Goal: Task Accomplishment & Management: Use online tool/utility

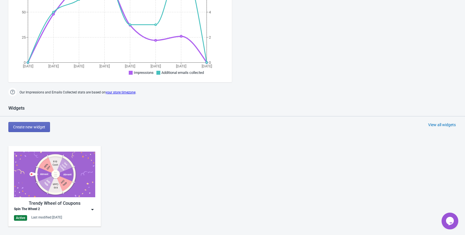
scroll to position [251, 0]
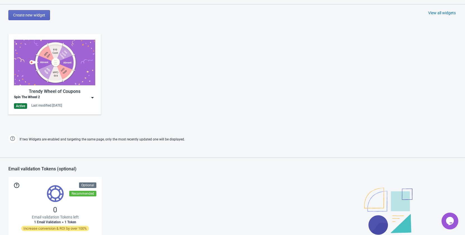
click at [92, 97] on img at bounding box center [93, 98] width 6 height 6
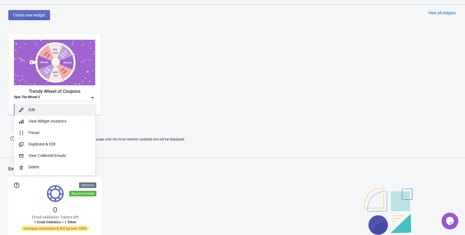
click at [64, 110] on div "Edit" at bounding box center [59, 110] width 62 height 6
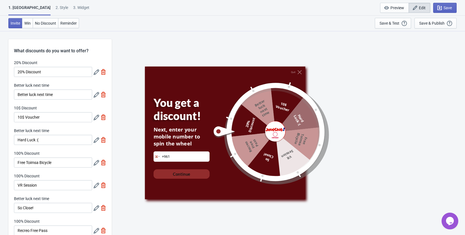
click at [95, 72] on icon at bounding box center [97, 72] width 6 height 6
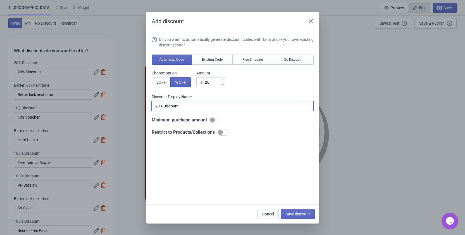
click at [184, 108] on input "20% Discount" at bounding box center [233, 106] width 162 height 10
drag, startPoint x: 184, startPoint y: 108, endPoint x: 145, endPoint y: 112, distance: 39.3
click at [145, 112] on div "Add discount Do you want to automatically generate discount codes with Tada or …" at bounding box center [232, 117] width 465 height 211
click at [192, 107] on input "20% Discount" at bounding box center [233, 106] width 162 height 10
drag, startPoint x: 192, startPoint y: 107, endPoint x: 151, endPoint y: 107, distance: 41.6
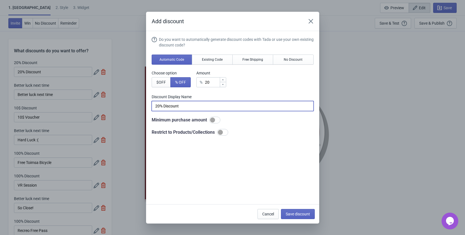
click at [151, 107] on section "Do you want to automatically generate discount codes with Tada or use your own …" at bounding box center [232, 117] width 173 height 173
click at [43, 95] on div "Add discount Do you want to automatically generate discount codes with Tada or …" at bounding box center [232, 117] width 465 height 211
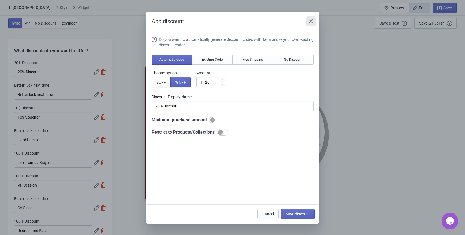
click at [311, 21] on icon "Close" at bounding box center [310, 21] width 4 height 4
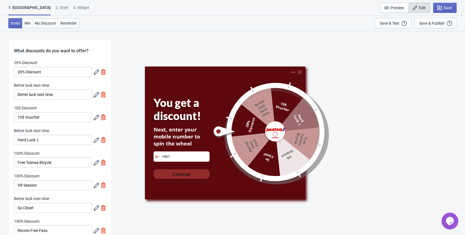
click at [95, 95] on icon at bounding box center [97, 95] width 6 height 6
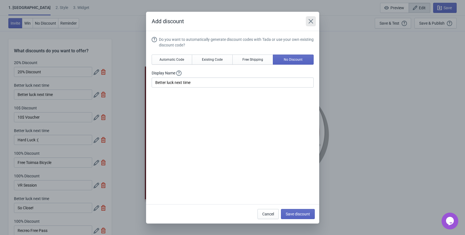
drag, startPoint x: 306, startPoint y: 22, endPoint x: 281, endPoint y: 21, distance: 24.9
click at [307, 22] on button "Close" at bounding box center [311, 21] width 10 height 10
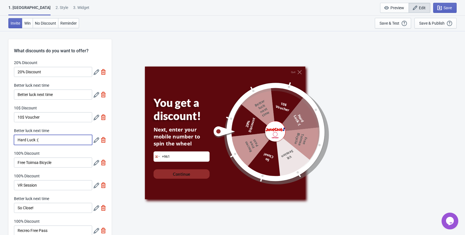
click at [59, 140] on input "Hard Luck :(" at bounding box center [53, 140] width 78 height 10
drag, startPoint x: 48, startPoint y: 130, endPoint x: 14, endPoint y: 130, distance: 34.4
click at [14, 130] on div "Better luck next time" at bounding box center [53, 131] width 78 height 7
click at [57, 164] on input "Free Toimsa Bicycle" at bounding box center [53, 162] width 78 height 10
click at [92, 162] on div "100% Discount Free Toimsa Bicycle" at bounding box center [60, 158] width 92 height 17
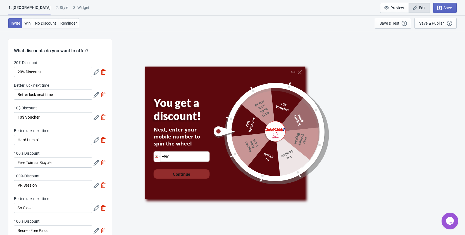
click at [92, 158] on div "100% Discount Free Toimsa Bicycle" at bounding box center [60, 158] width 92 height 17
click at [95, 161] on icon at bounding box center [97, 163] width 6 height 6
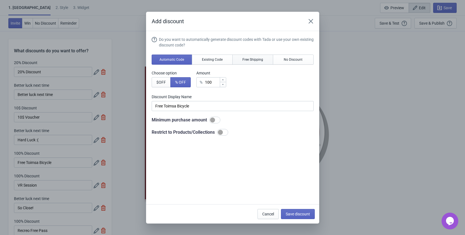
click at [270, 61] on button "Free Shipping" at bounding box center [252, 59] width 41 height 10
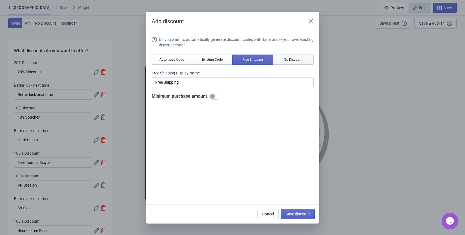
click at [295, 57] on span "No Discount" at bounding box center [293, 59] width 19 height 4
type input "Better luck next time"
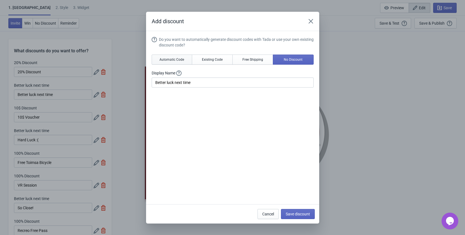
click at [170, 59] on span "Automatic Code" at bounding box center [171, 59] width 25 height 4
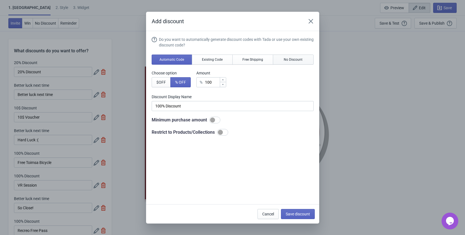
click at [295, 58] on span "No Discount" at bounding box center [293, 59] width 19 height 4
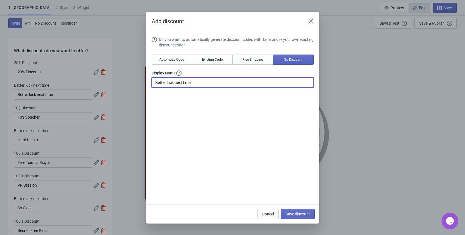
click at [175, 85] on input "Better luck next time" at bounding box center [233, 82] width 162 height 10
click at [174, 86] on input "Better luck next time" at bounding box center [233, 82] width 162 height 10
click at [180, 72] on icon at bounding box center [178, 72] width 5 height 5
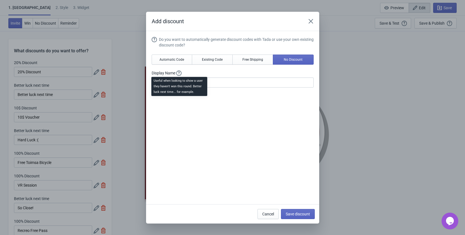
click at [180, 72] on icon at bounding box center [178, 72] width 5 height 5
drag, startPoint x: 208, startPoint y: 76, endPoint x: 228, endPoint y: 78, distance: 20.3
click at [228, 78] on div "Display Name Free" at bounding box center [233, 78] width 162 height 17
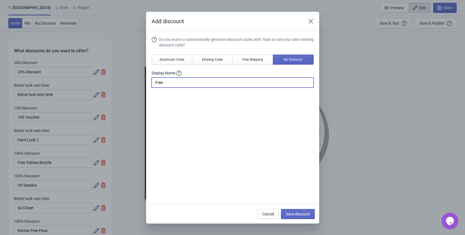
click at [228, 78] on input "Free" at bounding box center [233, 82] width 162 height 10
type input "Free Bicycle"
click at [299, 213] on span "Save discount" at bounding box center [298, 213] width 24 height 4
type input "Free Bicycle"
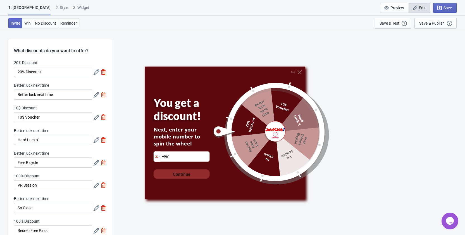
click at [102, 163] on img at bounding box center [104, 162] width 6 height 6
type input "14"
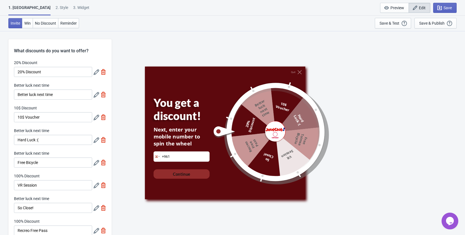
type input "14"
type input "15"
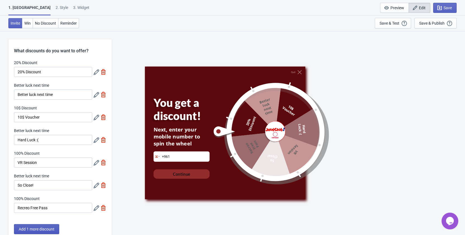
click at [49, 227] on span "Add 1 more discount" at bounding box center [37, 229] width 36 height 4
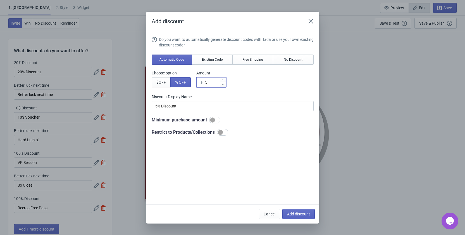
click at [210, 82] on input "5" at bounding box center [212, 82] width 15 height 10
drag, startPoint x: 210, startPoint y: 82, endPoint x: 203, endPoint y: 82, distance: 6.7
click at [203, 82] on div "% 5" at bounding box center [211, 82] width 30 height 10
type input "1"
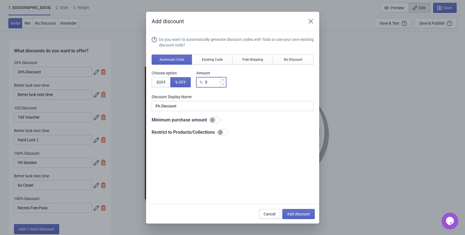
type input "1% Discount"
type input "10"
type input "10% Discount"
type input "100"
type input "100% Discount"
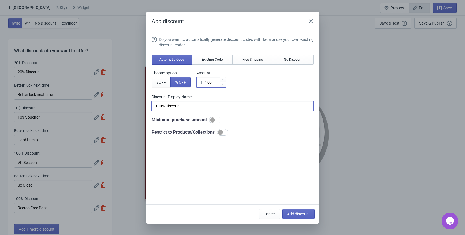
click at [201, 108] on input "100% Discount" at bounding box center [233, 106] width 162 height 10
click at [180, 76] on label "Discount Display Name" at bounding box center [171, 73] width 39 height 6
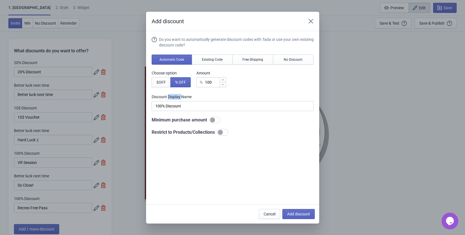
click at [180, 76] on label "Discount Display Name" at bounding box center [171, 73] width 39 height 6
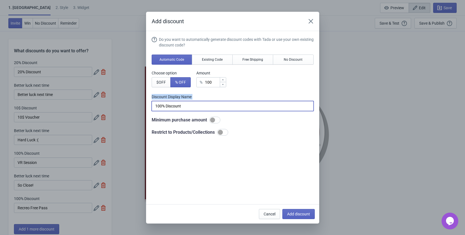
click at [183, 104] on input "100% Discount" at bounding box center [233, 106] width 162 height 10
click at [210, 82] on input "100" at bounding box center [212, 82] width 15 height 10
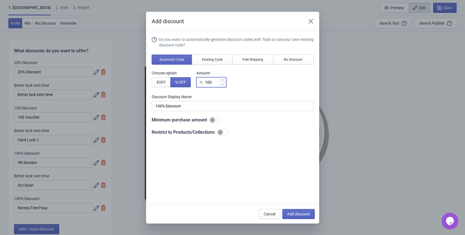
click at [210, 82] on input "100" at bounding box center [212, 82] width 15 height 10
type input "0"
type input "0% Discount"
type input "1"
type input "1% Discount"
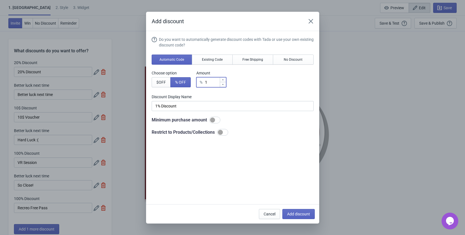
click at [296, 181] on div "Do you want to automatically generate discount codes with Tada or use your own …" at bounding box center [233, 118] width 162 height 163
click at [302, 218] on div "Cancel Add discount" at bounding box center [232, 213] width 173 height 19
click at [301, 216] on span "Add discount" at bounding box center [298, 213] width 23 height 4
type input "12"
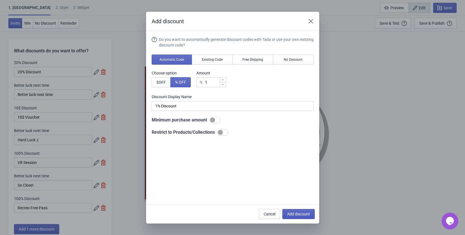
type input "12"
type input "13"
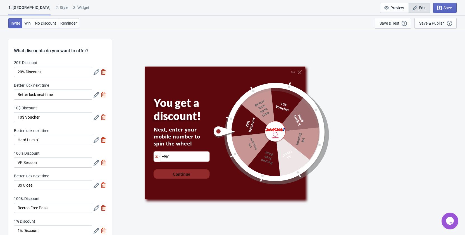
scroll to position [84, 0]
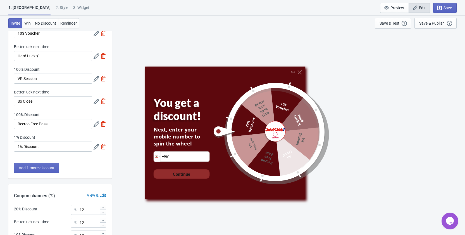
click at [103, 146] on img at bounding box center [104, 147] width 6 height 6
type input "14"
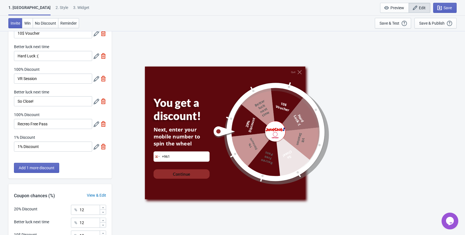
type input "14"
type input "15"
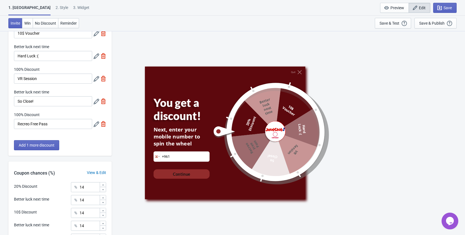
scroll to position [0, 0]
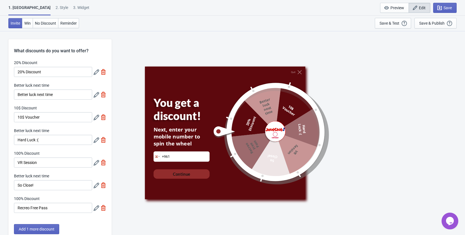
drag, startPoint x: 98, startPoint y: 118, endPoint x: 102, endPoint y: 121, distance: 5.3
click at [102, 121] on div at bounding box center [100, 117] width 13 height 10
click at [97, 118] on icon at bounding box center [97, 118] width 6 height 6
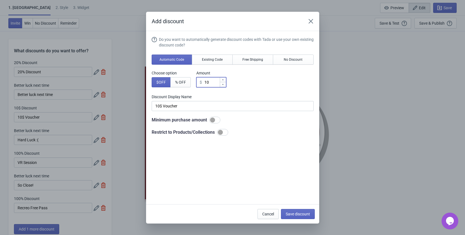
drag, startPoint x: 211, startPoint y: 83, endPoint x: 202, endPoint y: 84, distance: 9.0
click at [202, 84] on div "$ 10" at bounding box center [211, 82] width 30 height 10
click at [211, 120] on div at bounding box center [212, 119] width 5 height 5
checkbox input "true"
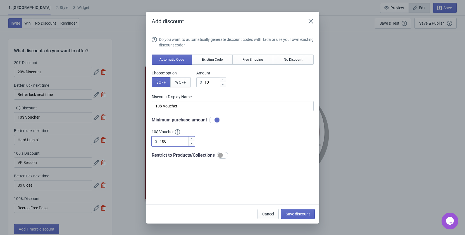
click at [183, 141] on input "100" at bounding box center [173, 141] width 29 height 10
type input "1"
type input "50"
click at [287, 215] on span "Save discount" at bounding box center [298, 213] width 24 height 4
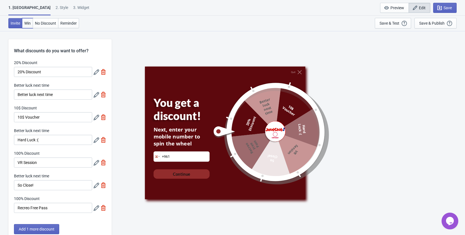
click at [29, 21] on span "Win" at bounding box center [27, 23] width 6 height 4
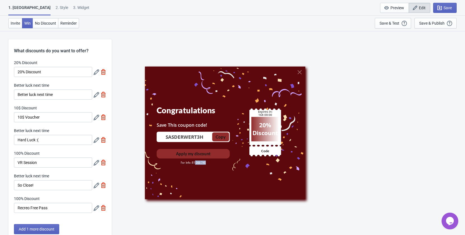
drag, startPoint x: 193, startPoint y: 163, endPoint x: 215, endPoint y: 163, distance: 22.3
click at [215, 163] on div "For Info: 81 066 740" at bounding box center [192, 162] width 73 height 4
click at [216, 163] on div "For Info: 81 066 740" at bounding box center [192, 162] width 73 height 4
drag, startPoint x: 264, startPoint y: 124, endPoint x: 280, endPoint y: 140, distance: 22.1
click at [280, 140] on div "20% Discount Expires in: 168:00:00 Code" at bounding box center [265, 132] width 32 height 48
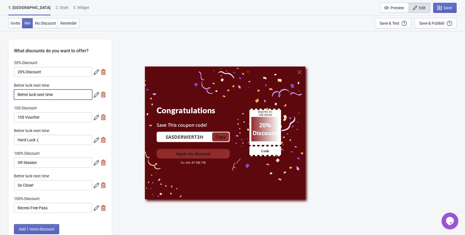
click at [63, 97] on input "Better luck next time" at bounding box center [53, 94] width 78 height 10
click at [252, 114] on div "Expires in: 168:00:00" at bounding box center [265, 112] width 28 height 7
drag, startPoint x: 230, startPoint y: 82, endPoint x: 277, endPoint y: 178, distance: 107.7
click at [277, 182] on div "20% Discount Expires in: 168:00:00 Code" at bounding box center [265, 132] width 70 height 125
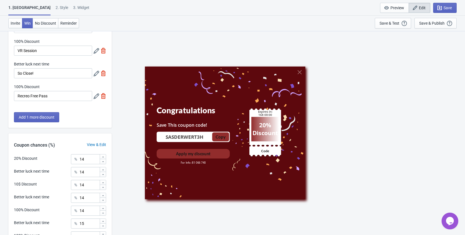
scroll to position [170, 0]
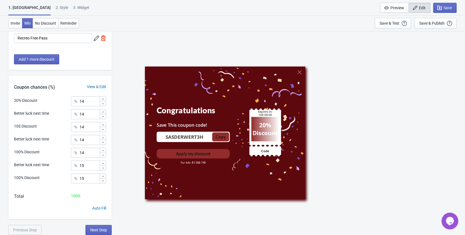
click at [118, 125] on div "Congratulations Save This coupon code! SASDERWERT3H Copied Copy Apply my discou…" at bounding box center [289, 133] width 348 height 204
click at [94, 99] on input "14" at bounding box center [89, 101] width 20 height 10
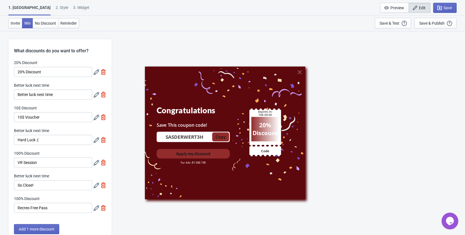
scroll to position [168, 0]
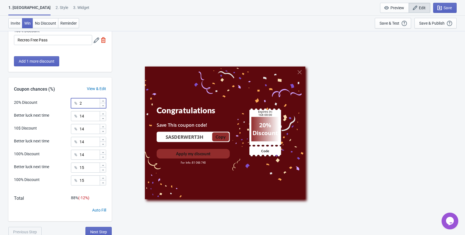
type input "2"
drag, startPoint x: 87, startPoint y: 115, endPoint x: 80, endPoint y: 115, distance: 7.8
click at [80, 115] on input "14" at bounding box center [89, 116] width 20 height 10
drag, startPoint x: 77, startPoint y: 156, endPoint x: 74, endPoint y: 156, distance: 3.1
click at [74, 156] on div "% 14" at bounding box center [88, 154] width 35 height 10
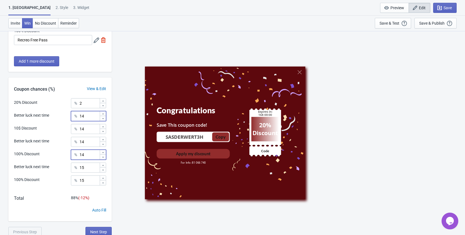
drag, startPoint x: 91, startPoint y: 117, endPoint x: 68, endPoint y: 117, distance: 23.2
click at [68, 117] on div "Better luck next time % 14" at bounding box center [60, 114] width 92 height 7
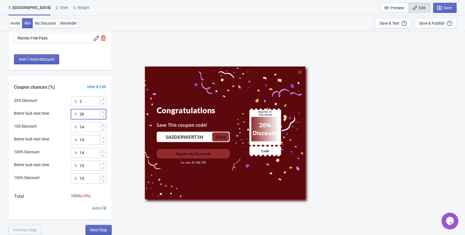
type input "29"
click at [89, 161] on input "15" at bounding box center [89, 165] width 20 height 10
drag, startPoint x: 90, startPoint y: 135, endPoint x: 72, endPoint y: 114, distance: 27.5
click at [73, 136] on div "% 14" at bounding box center [88, 140] width 35 height 10
type input "30"
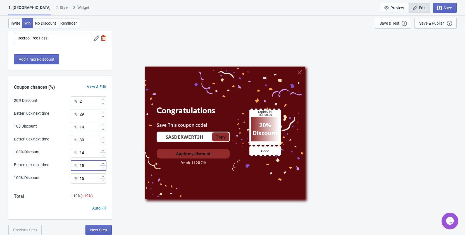
drag, startPoint x: 90, startPoint y: 162, endPoint x: 65, endPoint y: 162, distance: 25.7
click at [65, 162] on div "Better luck next time % 15" at bounding box center [60, 163] width 92 height 7
type input "30"
click at [88, 179] on input "15" at bounding box center [89, 178] width 20 height 10
drag, startPoint x: 87, startPoint y: 179, endPoint x: 79, endPoint y: 178, distance: 8.2
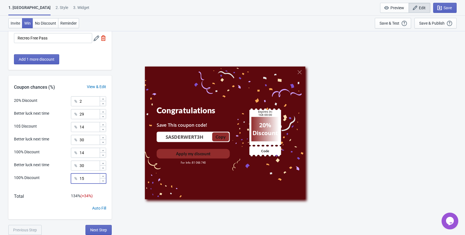
click at [79, 178] on input "15" at bounding box center [89, 178] width 20 height 10
type input "3"
type input "2"
click at [84, 153] on input "14" at bounding box center [89, 152] width 20 height 10
click at [74, 151] on div "% 14" at bounding box center [88, 152] width 35 height 10
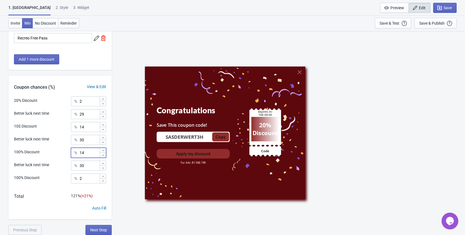
type input "0"
click at [115, 178] on div "Congratulations Save This coupon code! SASDERWERT3H Copied Copy Apply my discou…" at bounding box center [289, 133] width 348 height 204
drag, startPoint x: 80, startPoint y: 153, endPoint x: 71, endPoint y: 153, distance: 8.7
click at [73, 153] on div "% 1" at bounding box center [88, 152] width 35 height 10
type input "0.3"
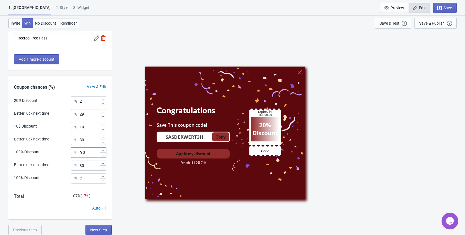
click at [46, 203] on div "Total 107 % (+ 7 %)" at bounding box center [59, 199] width 103 height 12
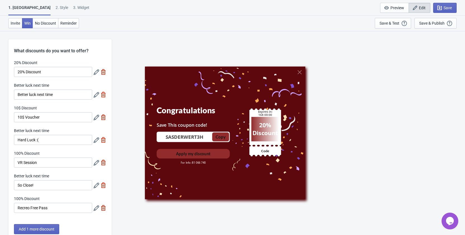
scroll to position [28, 0]
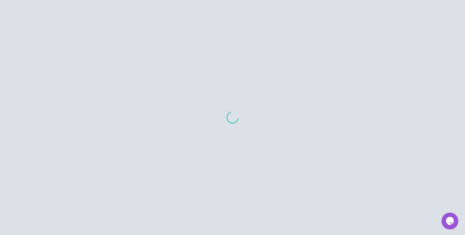
scroll to position [3, 0]
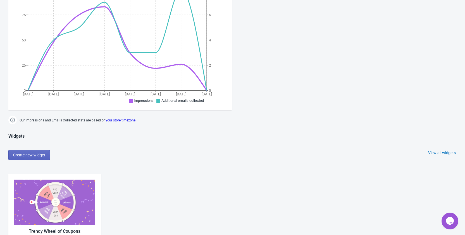
scroll to position [223, 0]
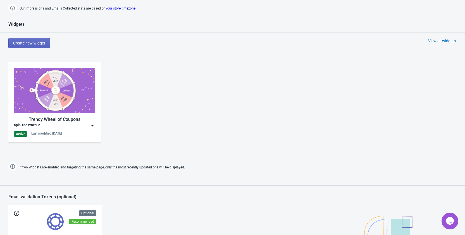
click at [94, 125] on img at bounding box center [93, 126] width 6 height 6
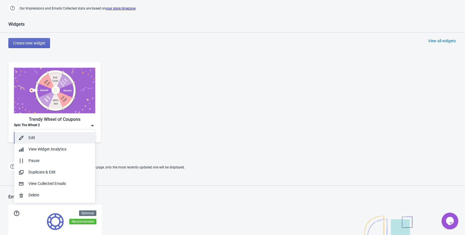
click at [56, 139] on div "Edit" at bounding box center [59, 138] width 62 height 6
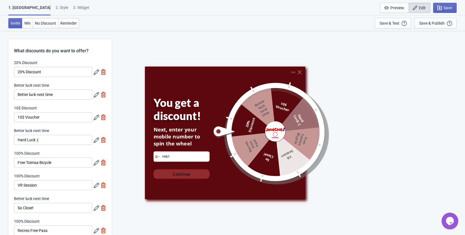
click at [73, 7] on div "3. Widget" at bounding box center [81, 10] width 16 height 10
select select "specificURL"
select select "period"
select select "1"
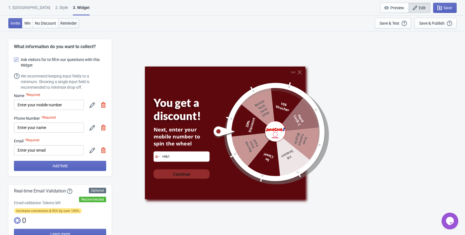
click at [65, 23] on span "Reminder" at bounding box center [68, 23] width 16 height 4
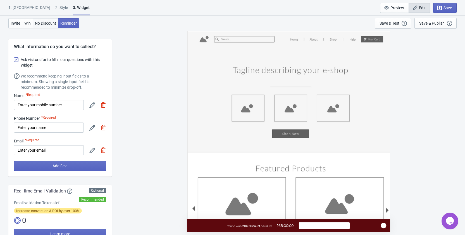
click at [47, 22] on span "No Discount" at bounding box center [45, 23] width 21 height 4
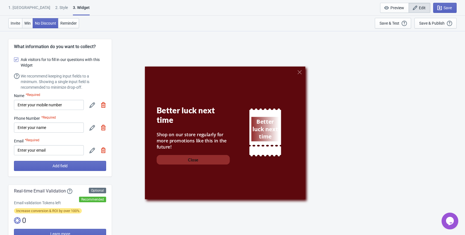
click at [25, 22] on span "Win" at bounding box center [27, 23] width 6 height 4
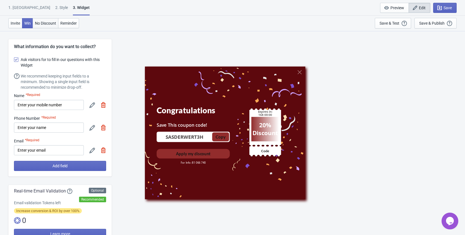
click at [49, 24] on span "No Discount" at bounding box center [45, 23] width 21 height 4
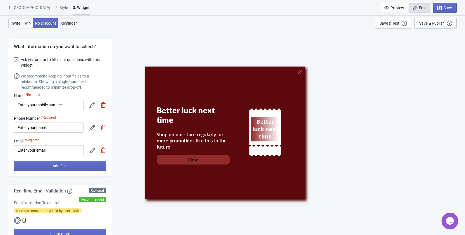
click at [69, 25] on span "Reminder" at bounding box center [68, 23] width 16 height 4
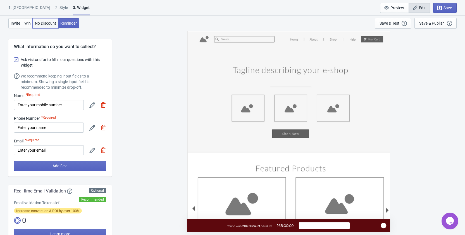
drag, startPoint x: 53, startPoint y: 25, endPoint x: 51, endPoint y: 26, distance: 2.8
click at [53, 26] on button "No Discount" at bounding box center [46, 23] width 26 height 10
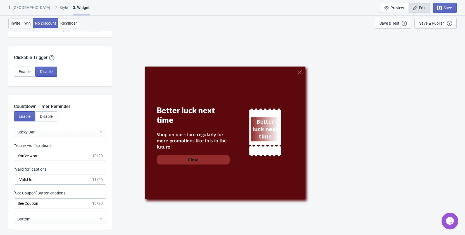
scroll to position [536, 0]
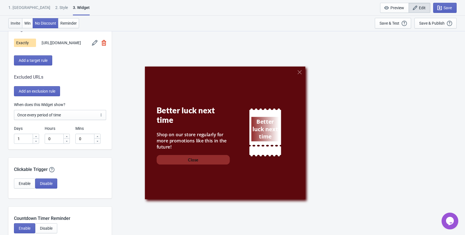
click at [9, 23] on button "Invite" at bounding box center [15, 23] width 14 height 10
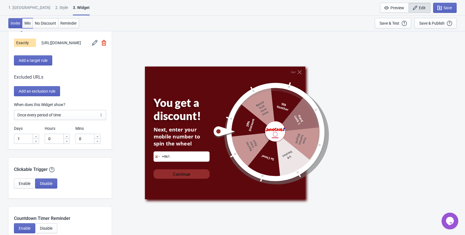
click at [27, 22] on span "Win" at bounding box center [27, 23] width 6 height 4
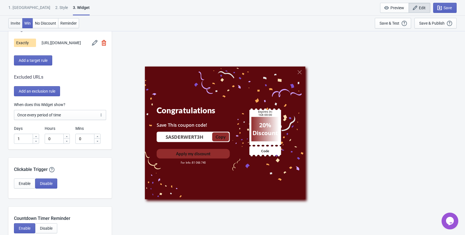
click at [16, 25] on span "Invite" at bounding box center [15, 23] width 9 height 4
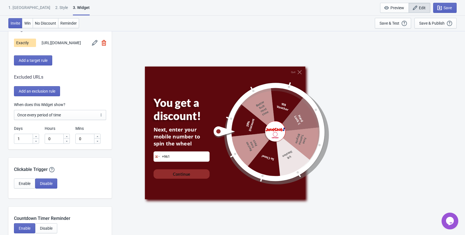
click at [21, 7] on div "1. [GEOGRAPHIC_DATA]" at bounding box center [29, 10] width 42 height 10
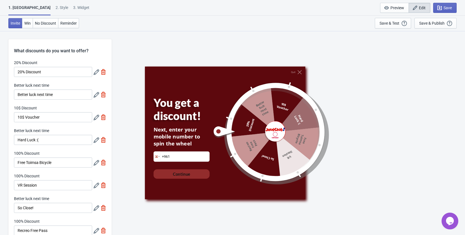
scroll to position [112, 0]
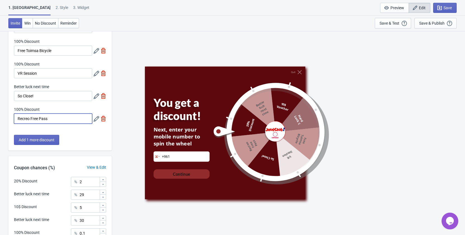
click at [64, 115] on input "Recreo Free Pass" at bounding box center [53, 118] width 78 height 10
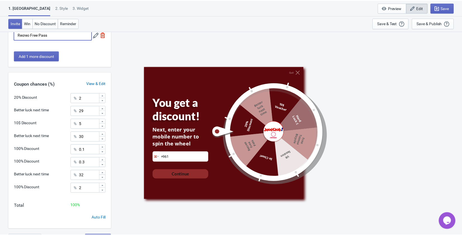
scroll to position [205, 0]
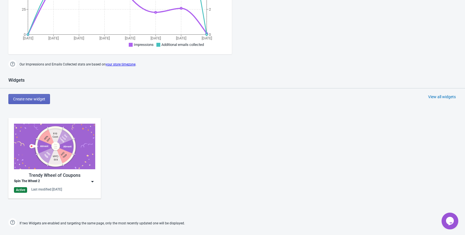
scroll to position [196, 0]
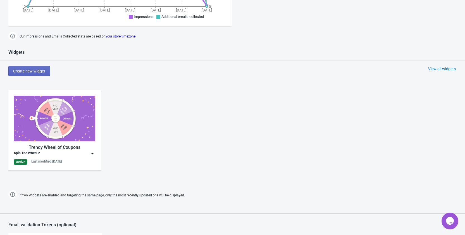
click at [92, 154] on img at bounding box center [93, 154] width 6 height 6
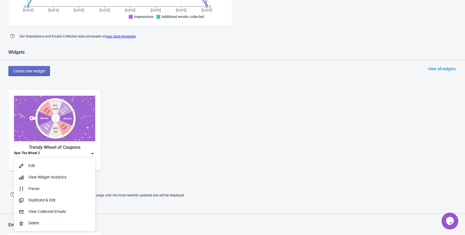
click at [153, 126] on div "Trendy Wheel of Coupons Spin The Wheel 2 Active Last modified: [DATE]" at bounding box center [232, 134] width 465 height 101
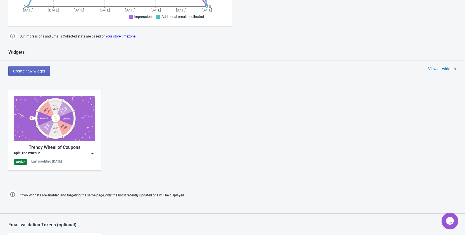
click at [93, 155] on img at bounding box center [93, 154] width 6 height 6
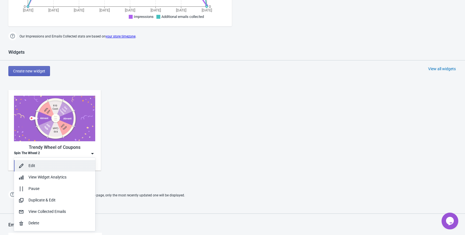
click at [56, 167] on div "Edit" at bounding box center [59, 166] width 62 height 6
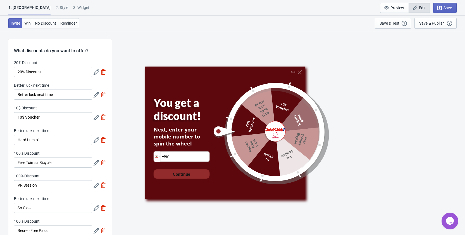
click at [168, 100] on div "You get a discount!" at bounding box center [186, 109] width 67 height 27
click at [31, 22] on button "Win" at bounding box center [27, 23] width 11 height 10
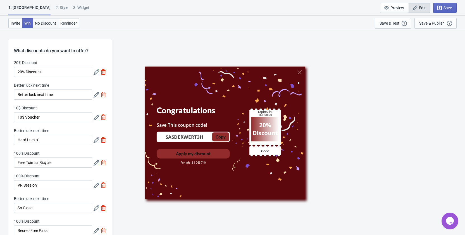
click at [45, 24] on span "No Discount" at bounding box center [45, 23] width 21 height 4
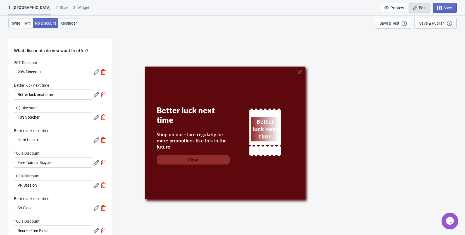
click at [65, 22] on span "Reminder" at bounding box center [68, 23] width 16 height 4
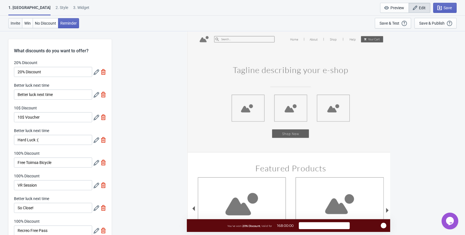
click at [11, 23] on span "Invite" at bounding box center [15, 23] width 9 height 4
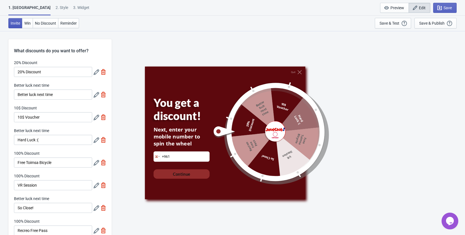
click at [56, 6] on div "2 . Style" at bounding box center [62, 10] width 13 height 10
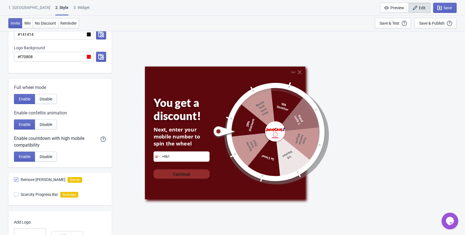
scroll to position [260, 0]
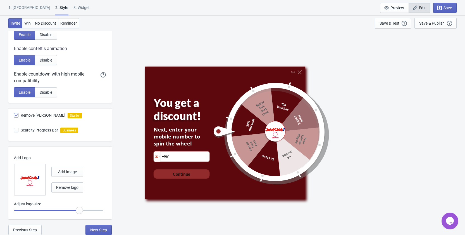
click at [73, 8] on div "3. Widget" at bounding box center [81, 10] width 16 height 10
select select "specificURL"
select select "period"
select select "1"
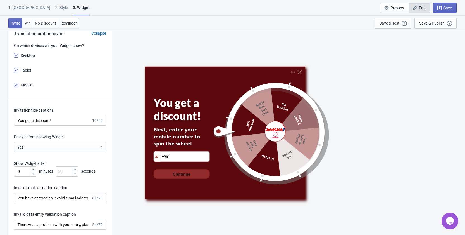
scroll to position [866, 0]
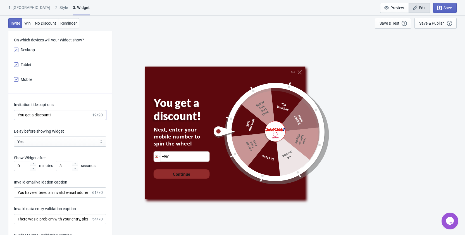
click at [67, 117] on input "You get a discount!" at bounding box center [52, 115] width 77 height 10
type input "Try your luck!"
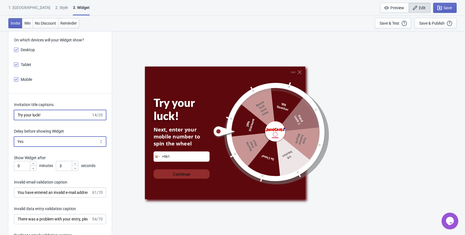
click at [42, 143] on select "Yes No" at bounding box center [60, 141] width 92 height 10
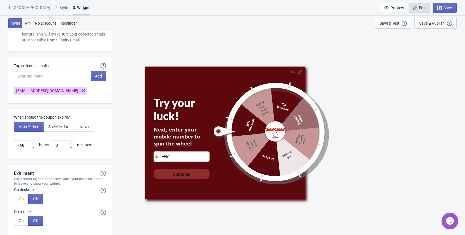
scroll to position [1592, 0]
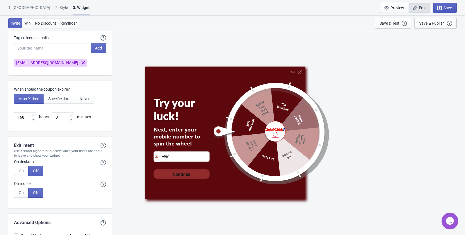
click at [439, 8] on icon "button" at bounding box center [439, 8] width 4 height 4
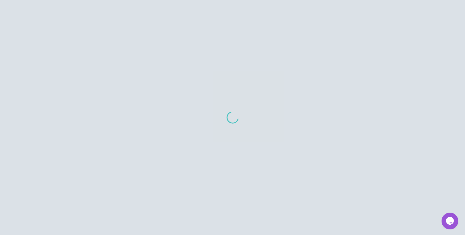
scroll to position [358, 0]
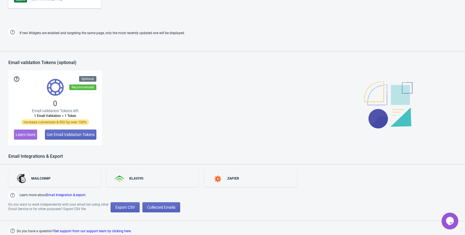
click at [453, 228] on button "Opens Chat This icon Opens the chat window." at bounding box center [450, 220] width 17 height 17
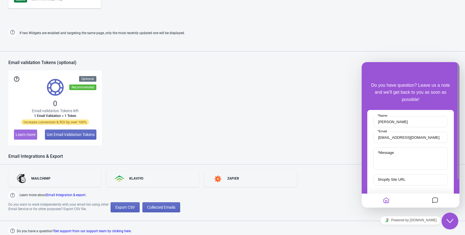
scroll to position [35, 0]
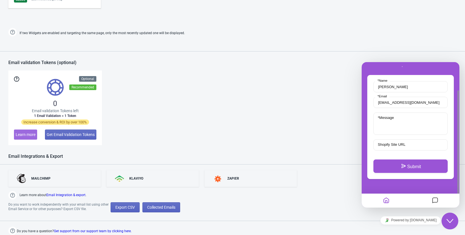
click at [449, 222] on icon "$i18n('chat', 'chat_widget')" at bounding box center [450, 221] width 7 height 4
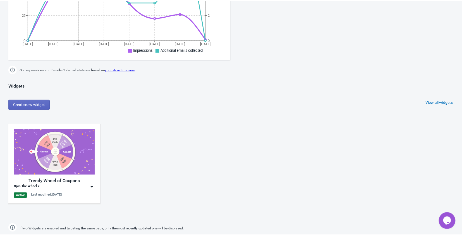
scroll to position [0, 0]
